Goal: Find specific page/section: Find specific page/section

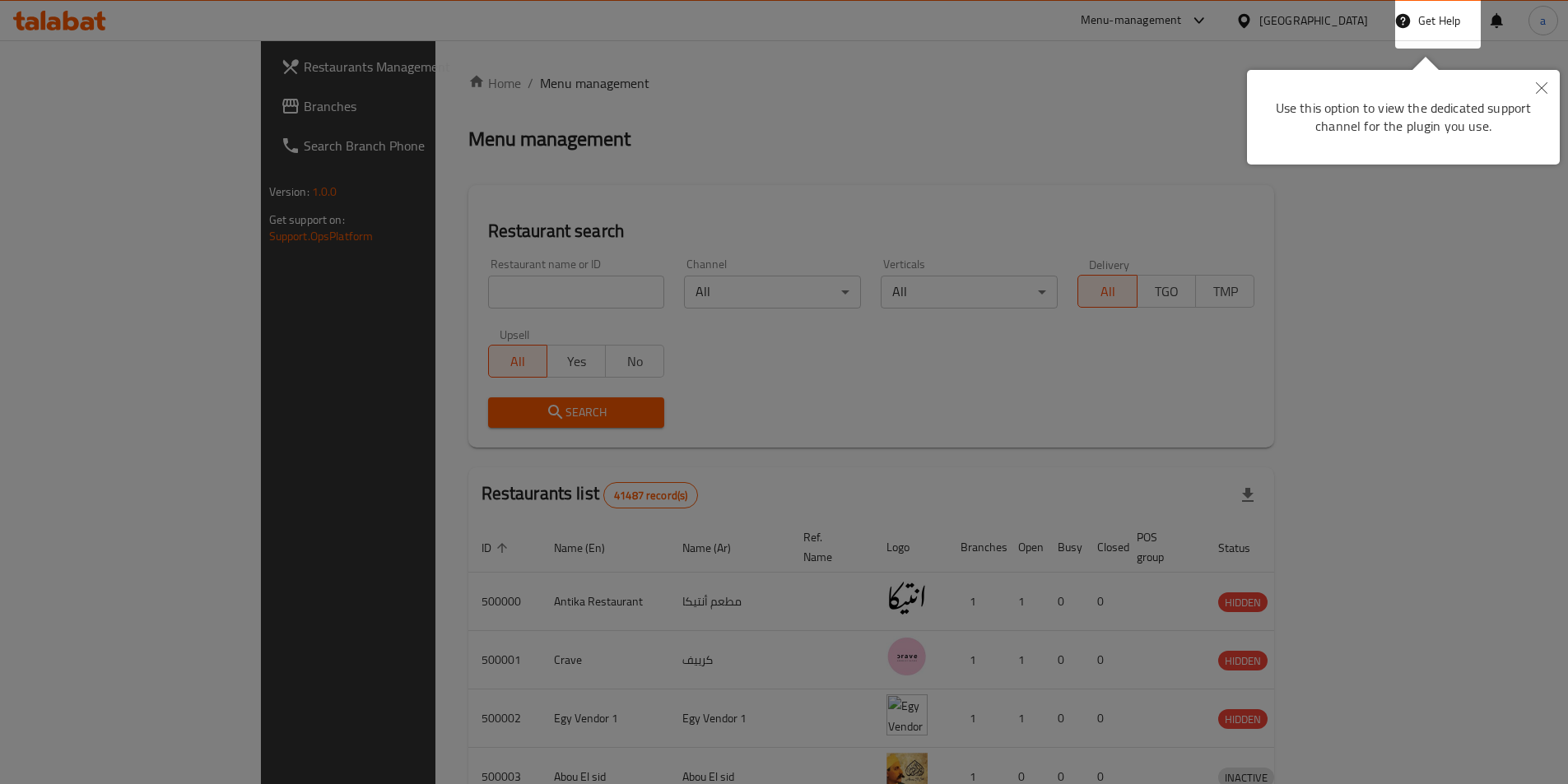
click at [1544, 87] on icon "Close" at bounding box center [1542, 88] width 11 height 11
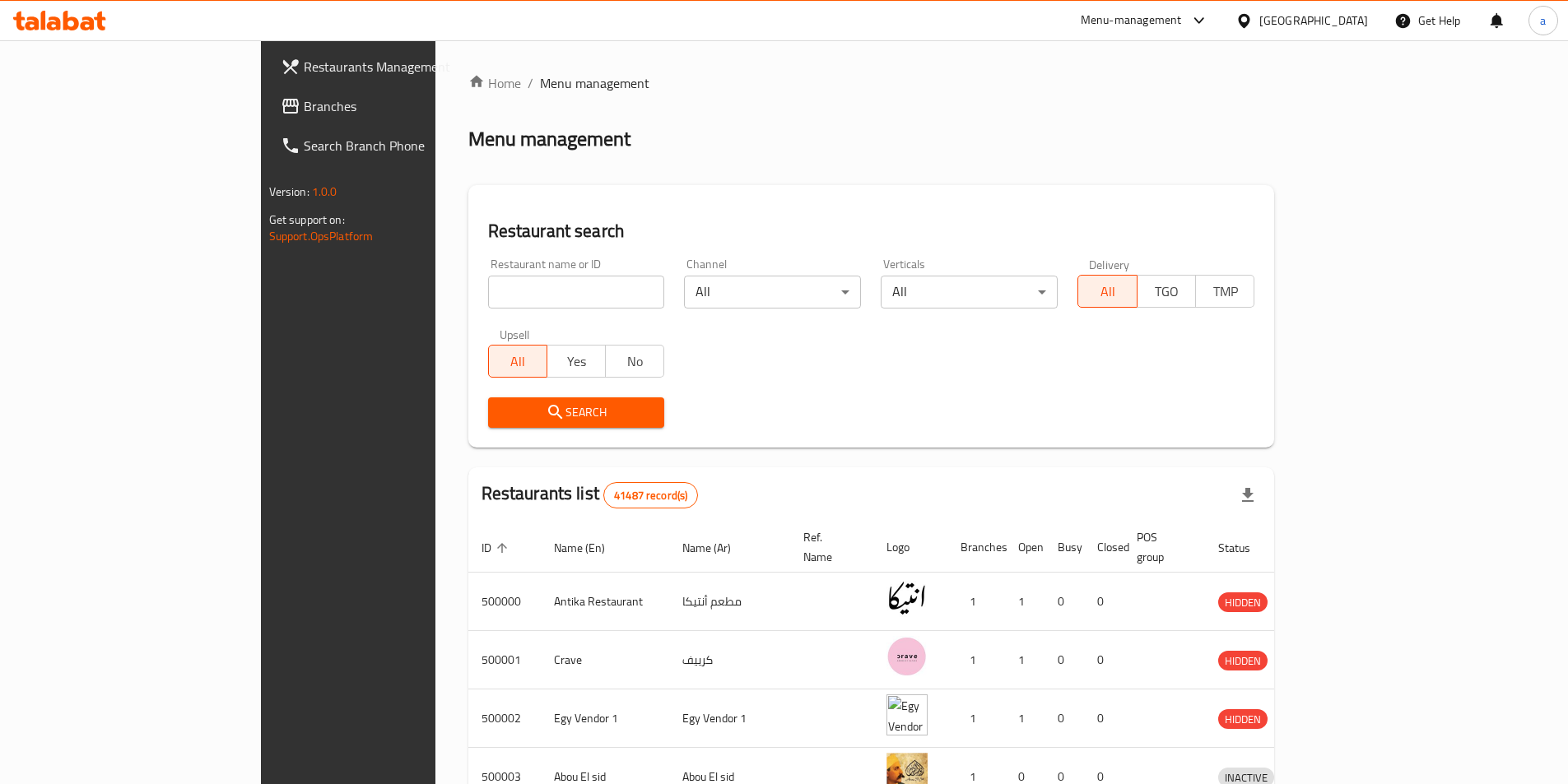
click at [1349, 24] on div "[GEOGRAPHIC_DATA]" at bounding box center [1314, 20] width 109 height 18
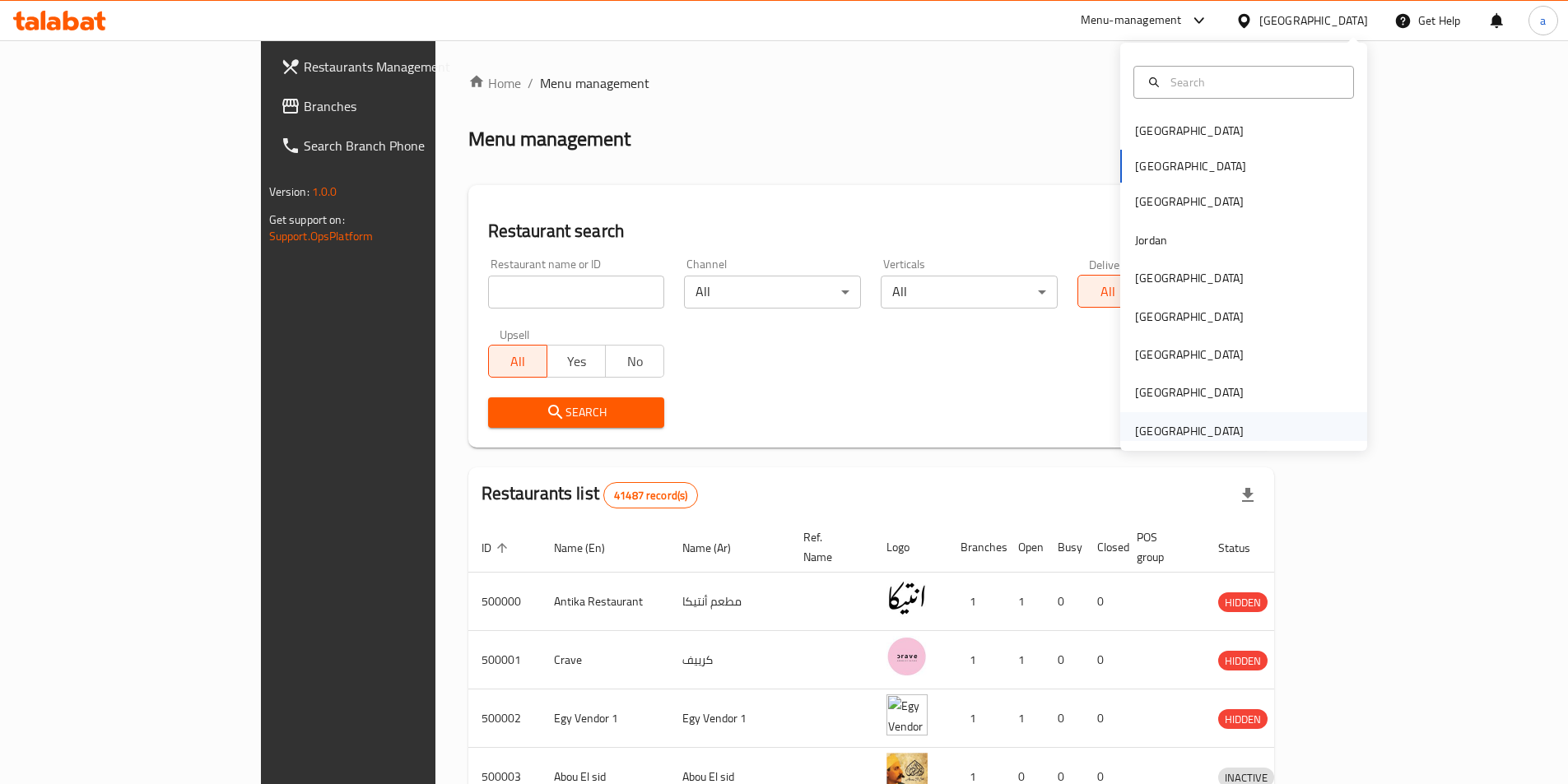
click at [1195, 433] on div "[GEOGRAPHIC_DATA]" at bounding box center [1190, 431] width 109 height 18
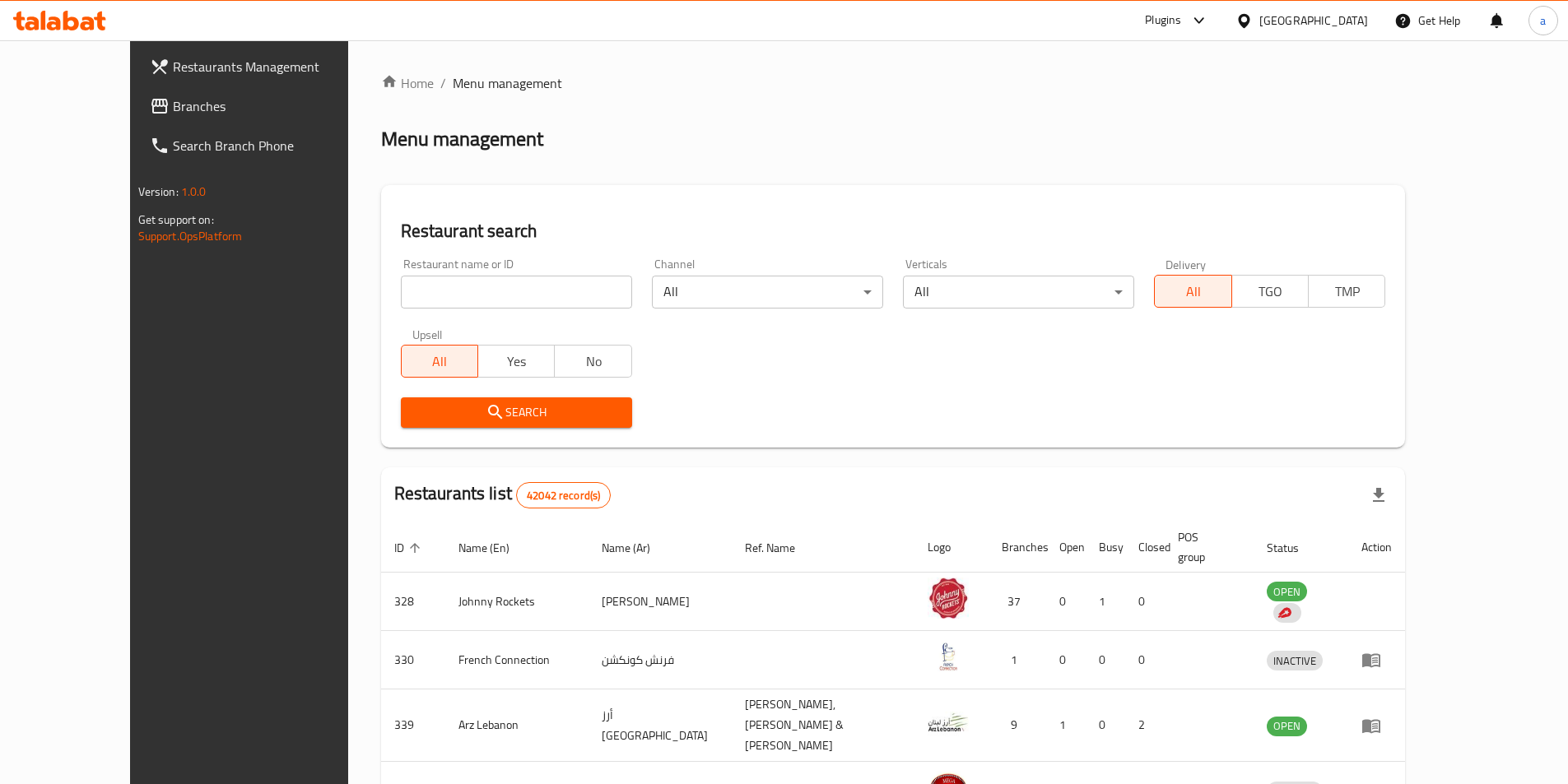
click at [172, 111] on span "Branches" at bounding box center [275, 105] width 206 height 20
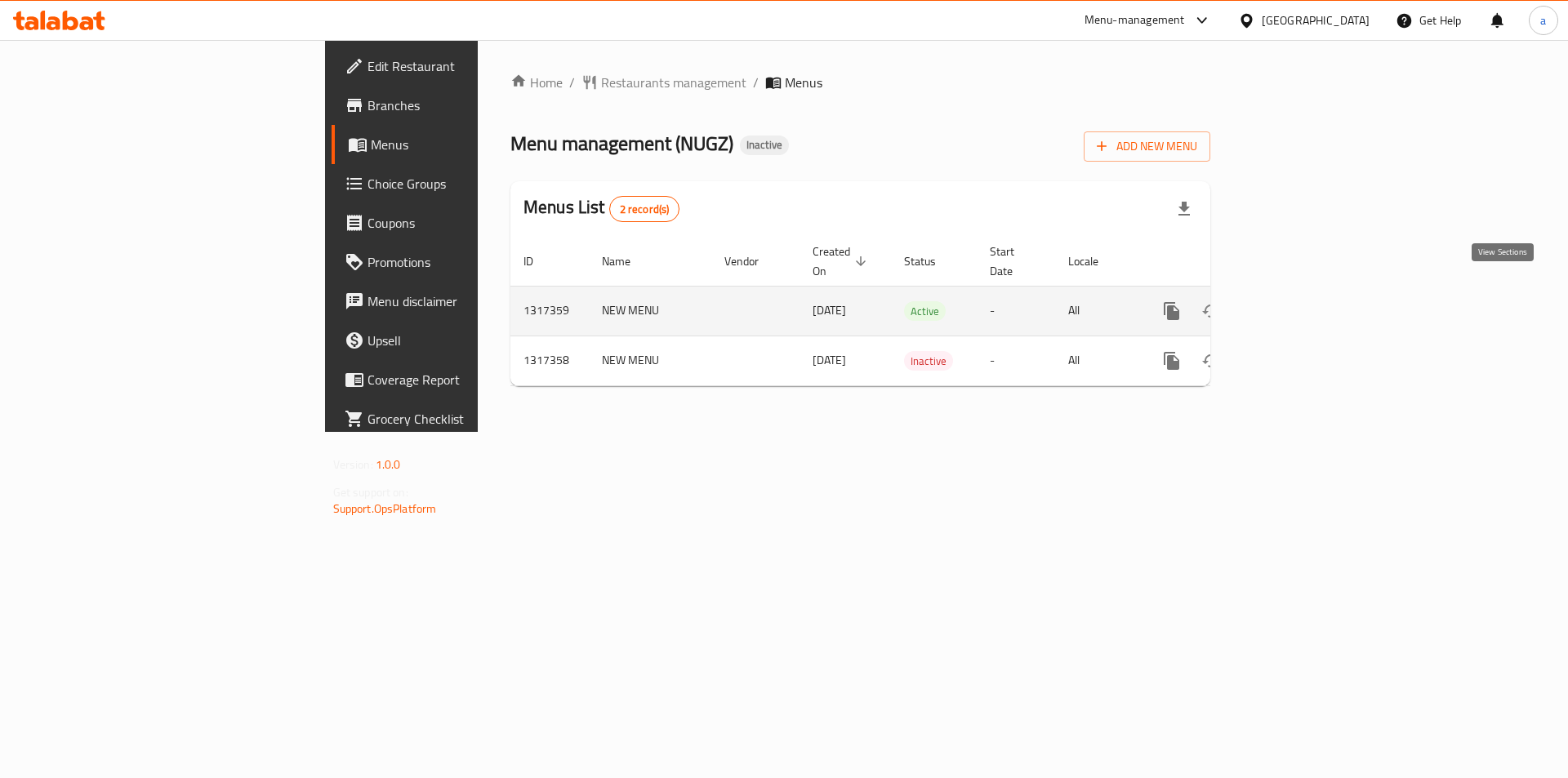
click at [1309, 291] on link "enhanced table" at bounding box center [1290, 311] width 39 height 39
